Goal: Information Seeking & Learning: Learn about a topic

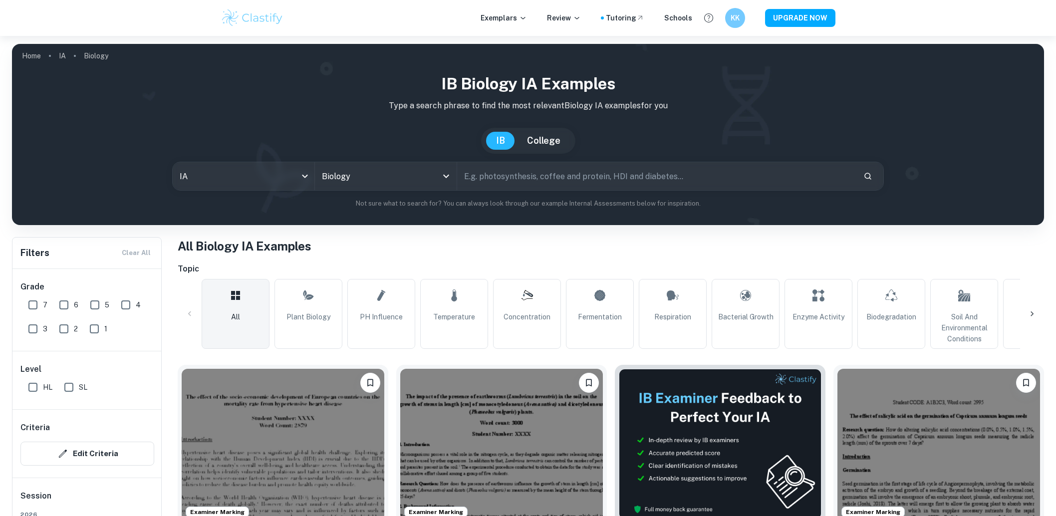
scroll to position [55, 0]
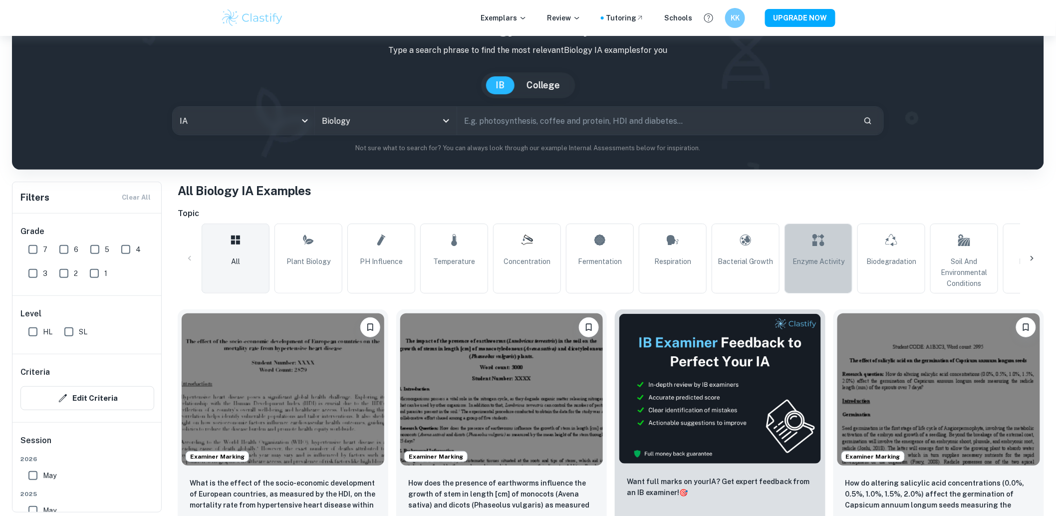
click at [798, 251] on link "Enzyme Activity" at bounding box center [819, 259] width 68 height 70
type input "Enzyme Activity"
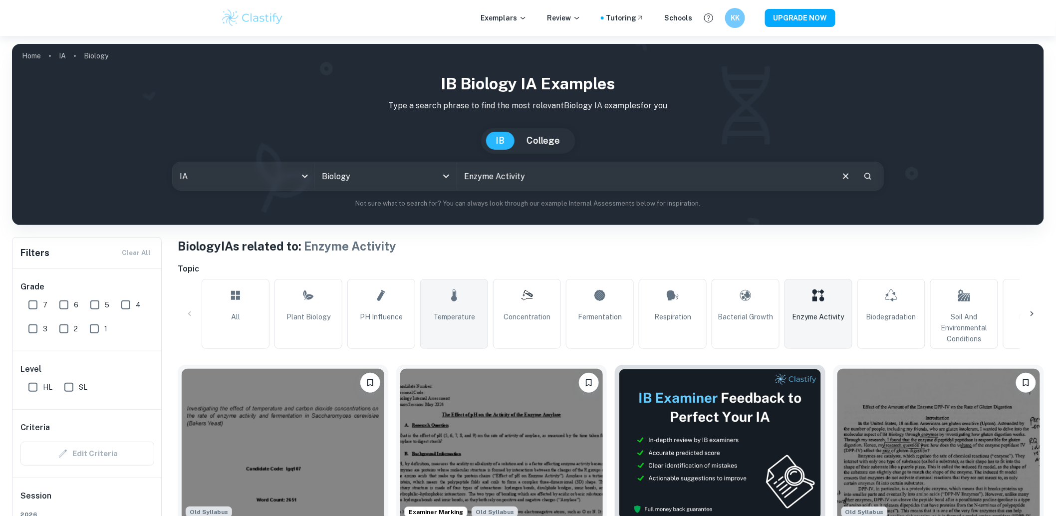
scroll to position [111, 0]
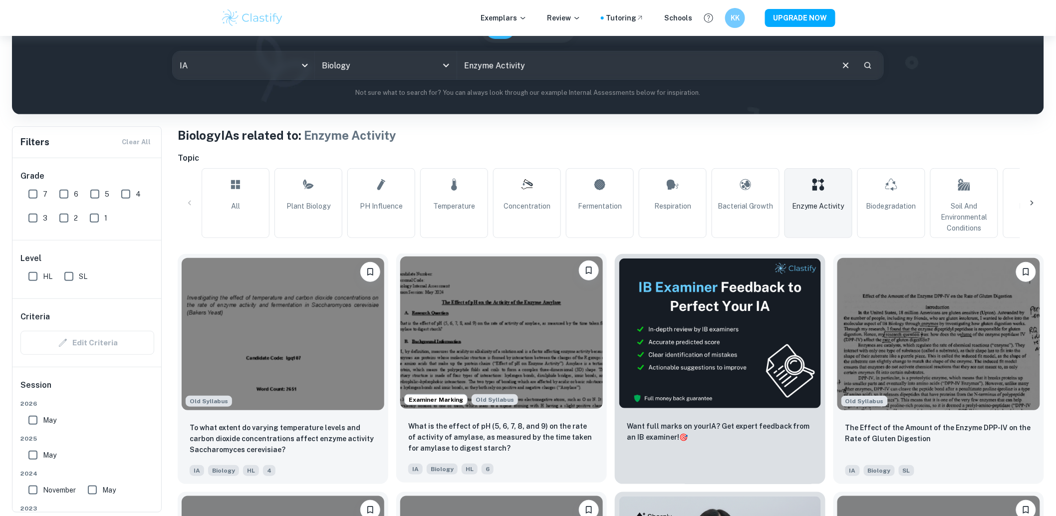
click at [471, 341] on img at bounding box center [501, 333] width 203 height 152
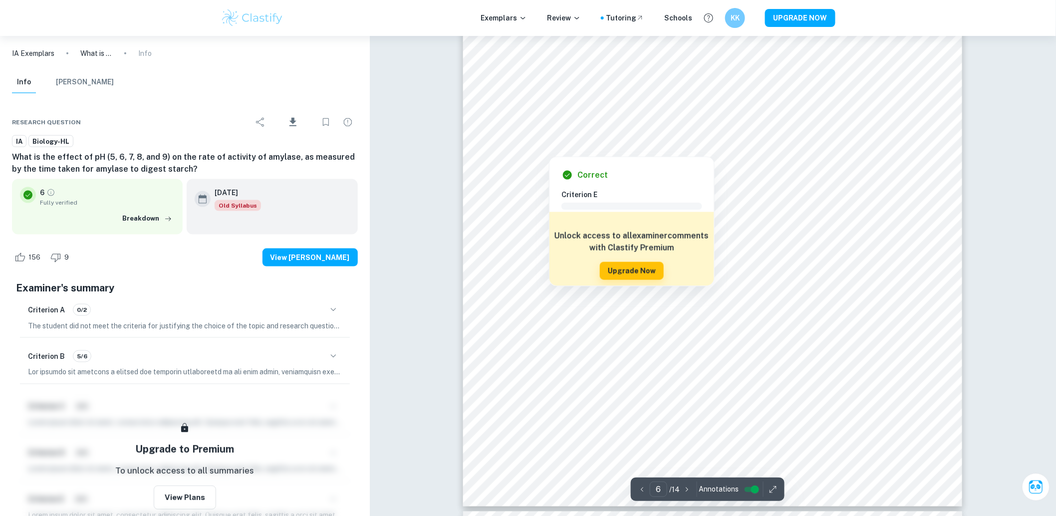
scroll to position [3605, 0]
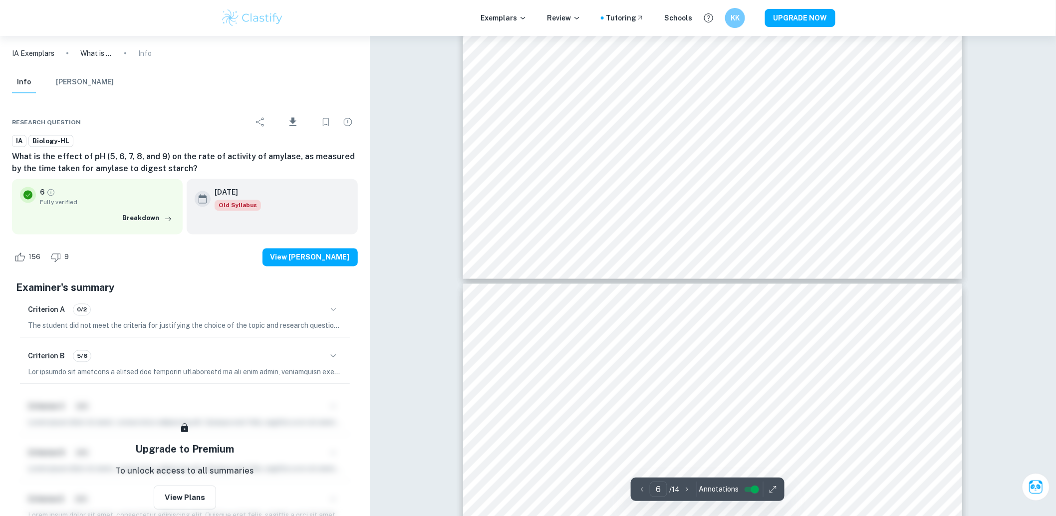
type input "7"
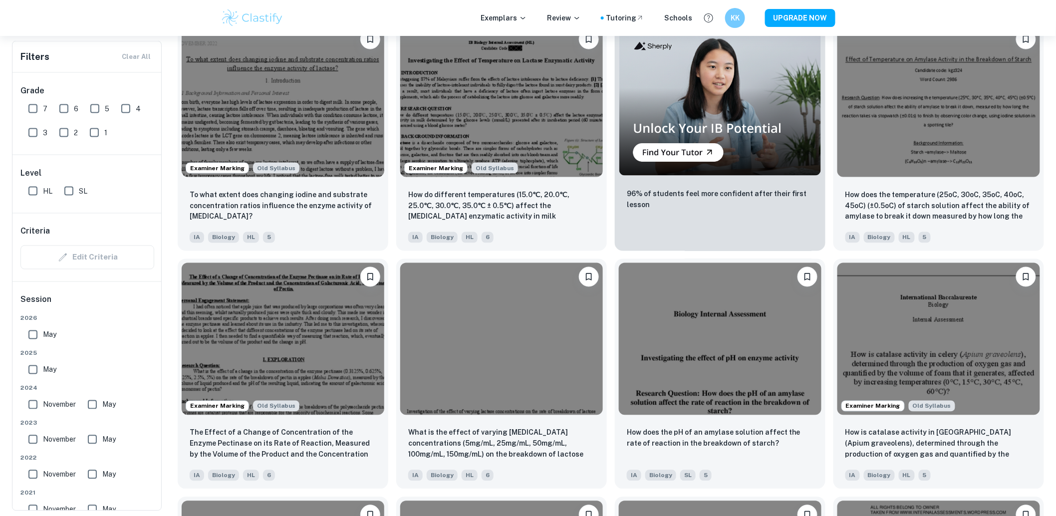
scroll to position [555, 0]
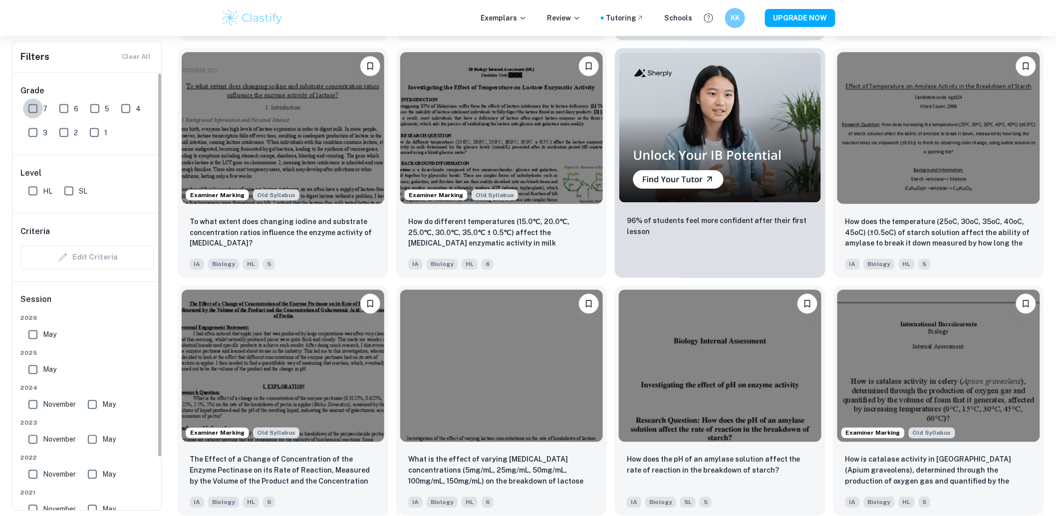
click at [27, 106] on input "7" at bounding box center [33, 109] width 20 height 20
checkbox input "true"
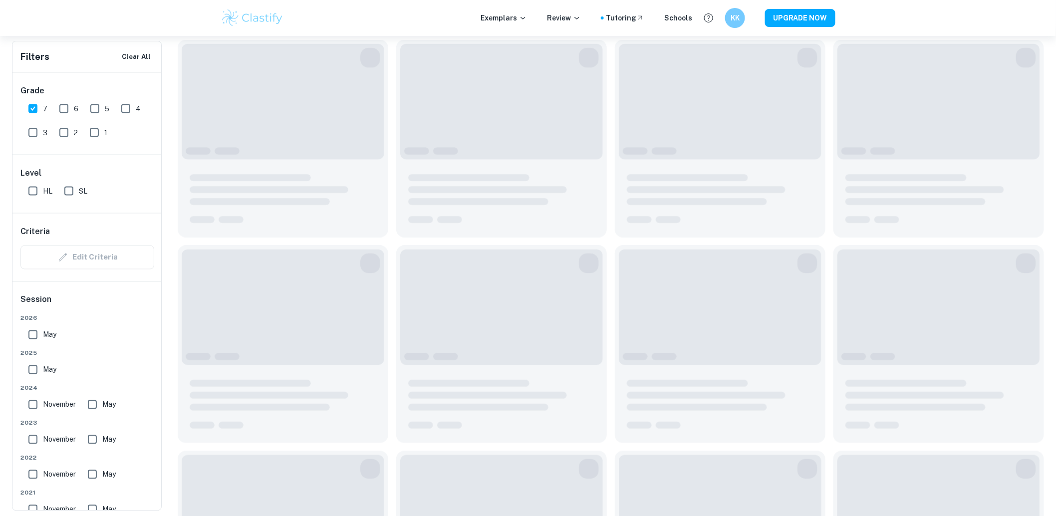
scroll to position [578, 0]
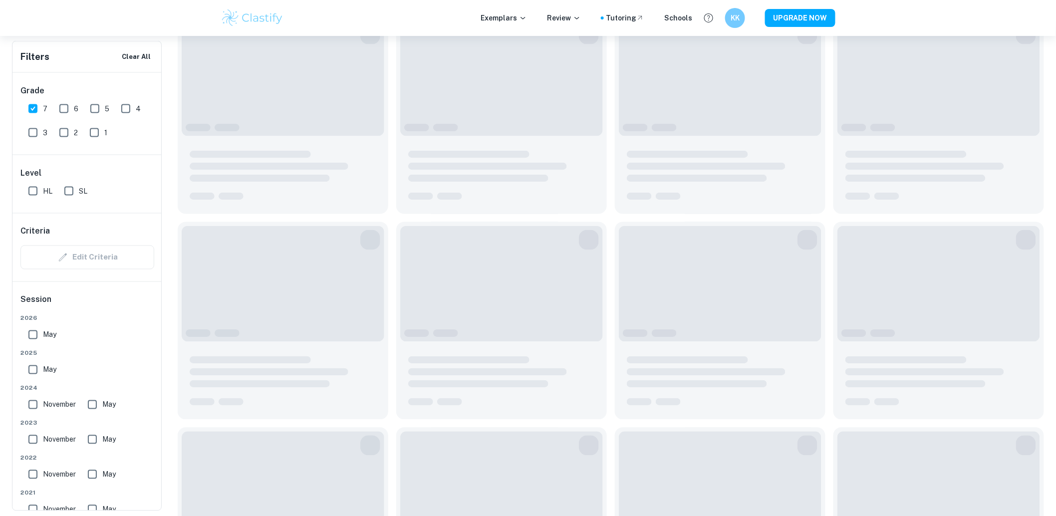
click at [22, 188] on div "Level HL SL" at bounding box center [87, 184] width 150 height 58
click at [30, 193] on input "HL" at bounding box center [33, 191] width 20 height 20
checkbox input "true"
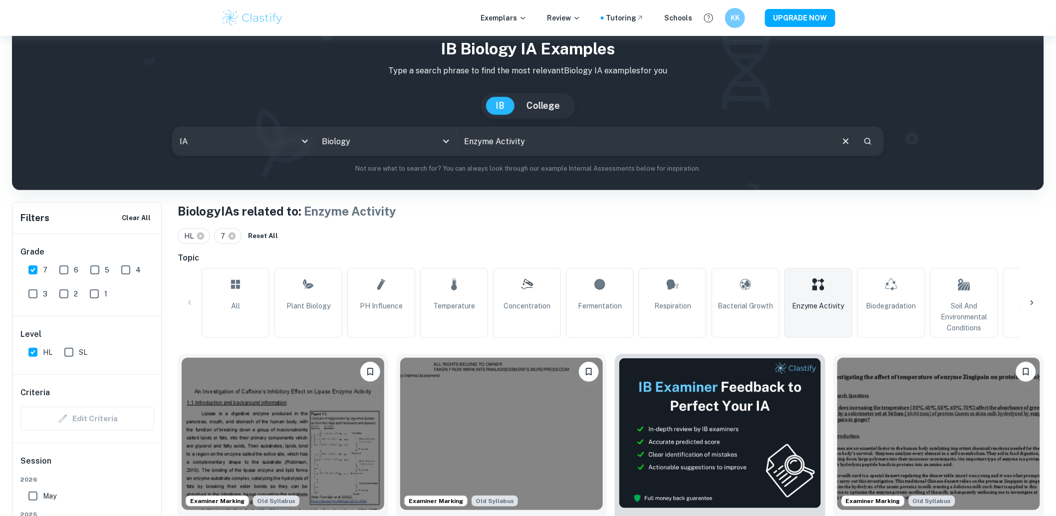
scroll to position [0, 0]
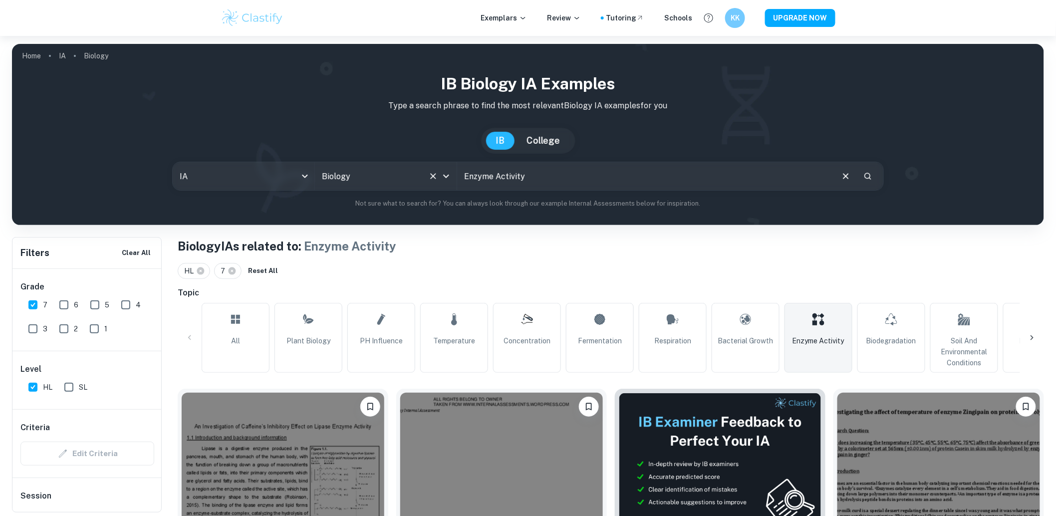
click at [368, 181] on input "Biology" at bounding box center [372, 176] width 105 height 19
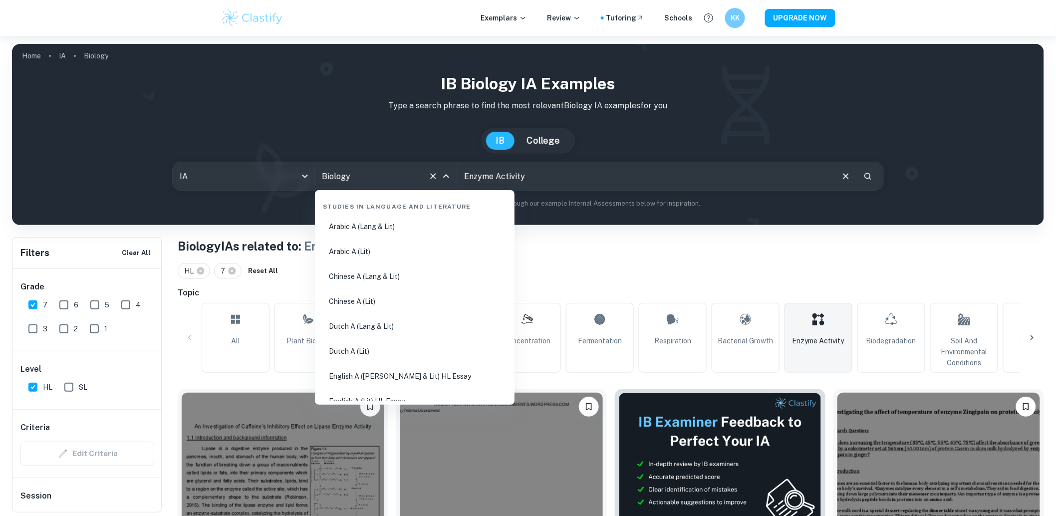
scroll to position [1390, 0]
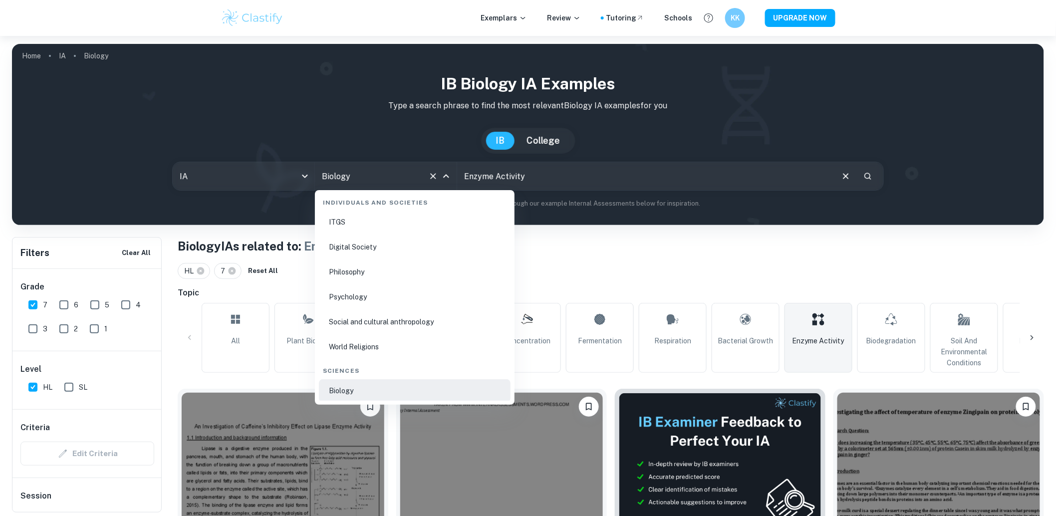
drag, startPoint x: 360, startPoint y: 182, endPoint x: 335, endPoint y: 191, distance: 26.1
click at [358, 182] on input "Biology" at bounding box center [372, 176] width 105 height 19
click at [366, 183] on input "Biology" at bounding box center [372, 176] width 105 height 19
click at [538, 187] on input "Enzyme Activity" at bounding box center [644, 176] width 375 height 28
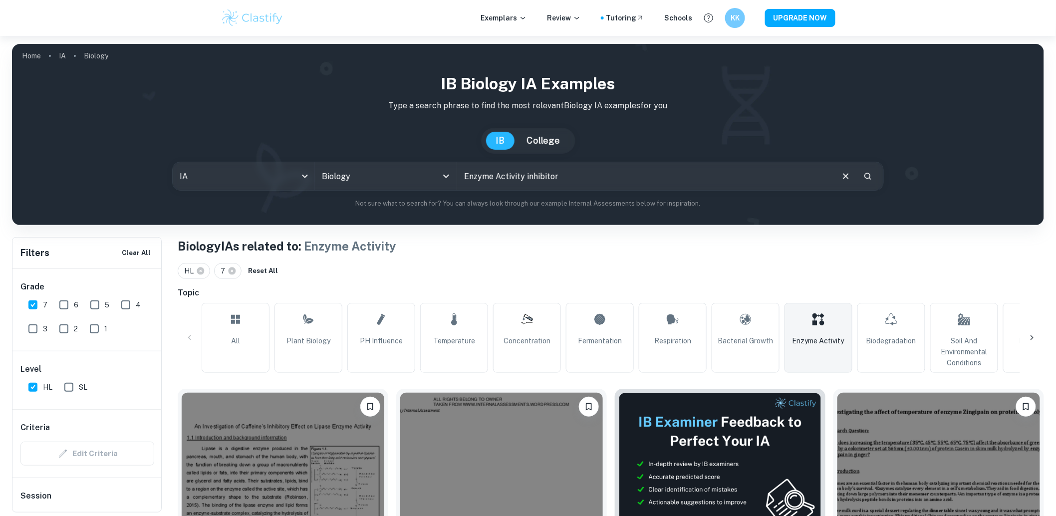
type input "Enzyme Activity inhibitor"
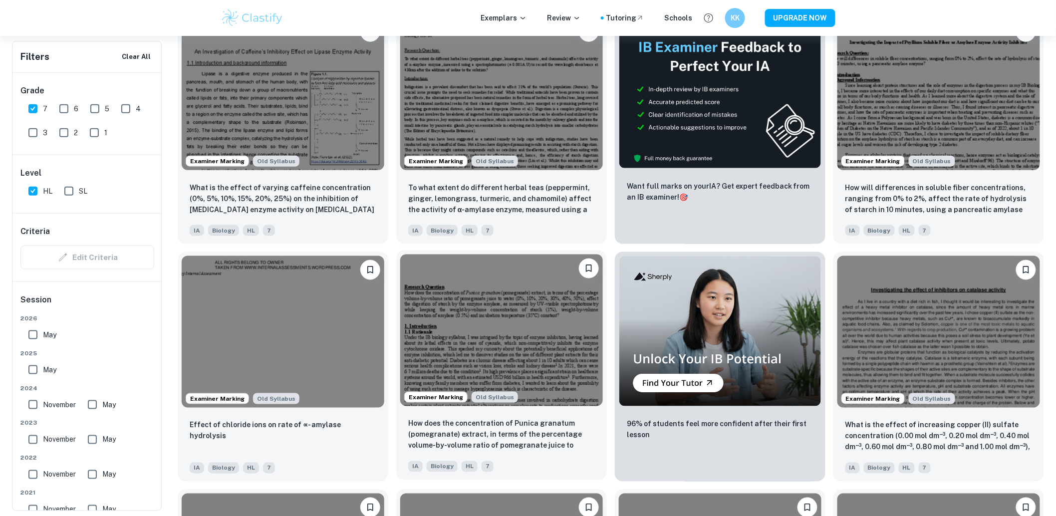
scroll to position [388, 0]
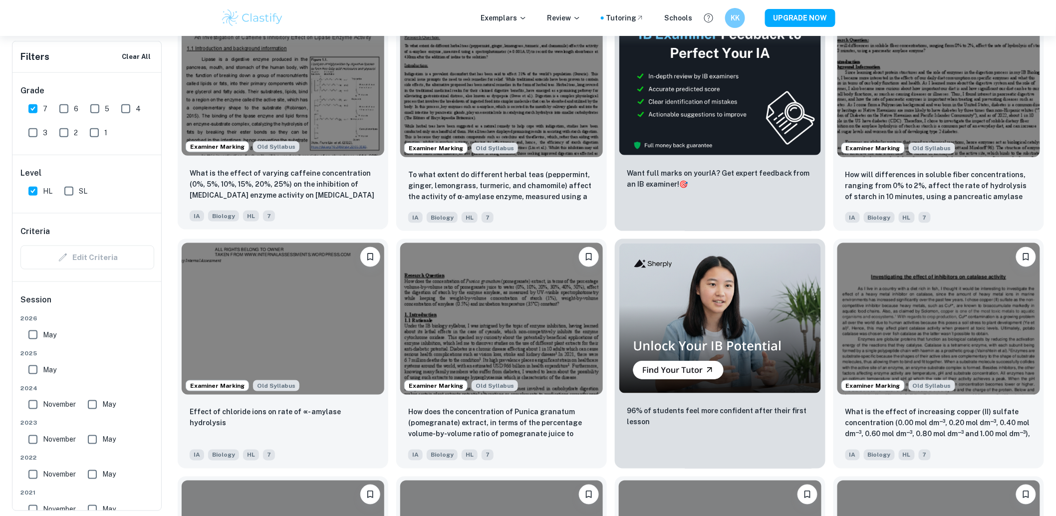
click at [328, 151] on img at bounding box center [283, 79] width 203 height 152
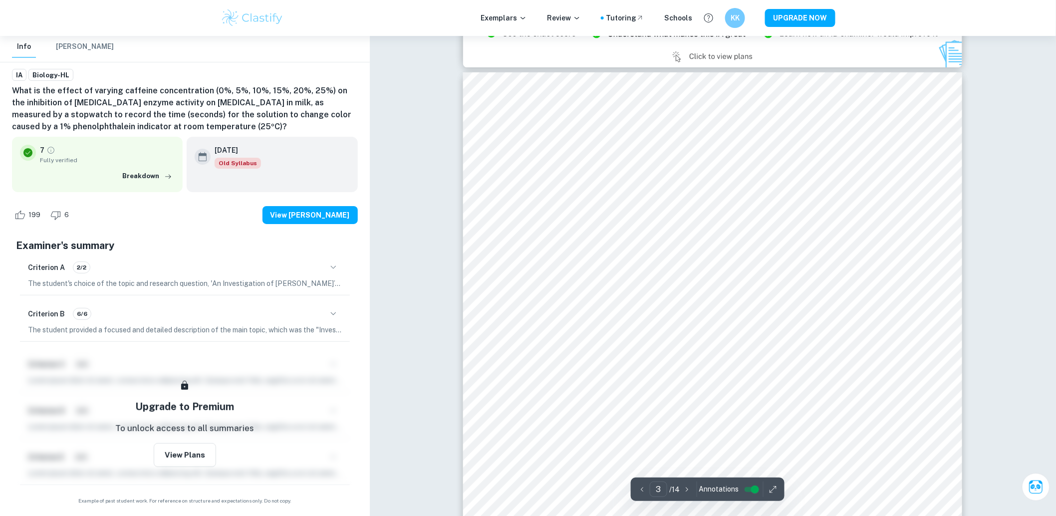
scroll to position [111, 0]
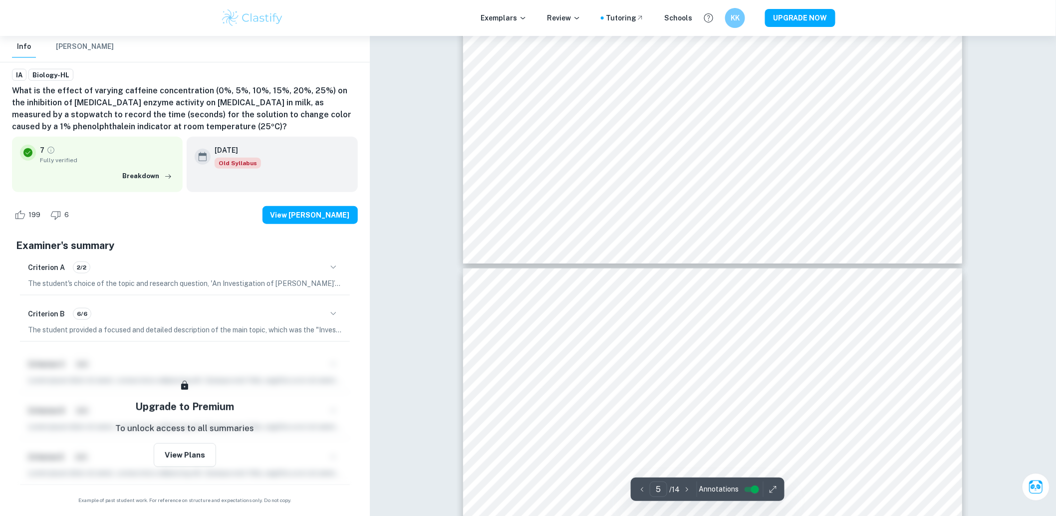
type input "6"
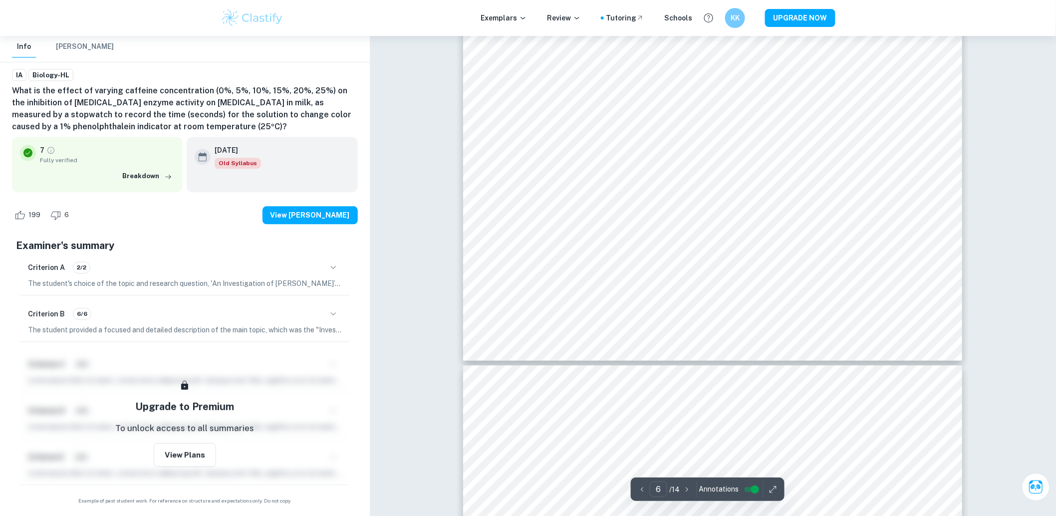
scroll to position [4105, 0]
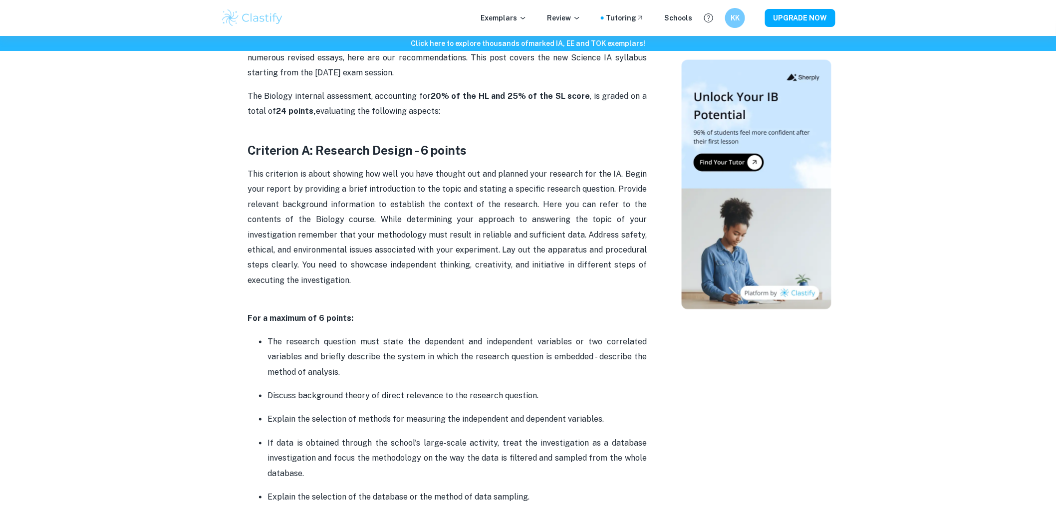
scroll to position [555, 0]
